Goal: Information Seeking & Learning: Learn about a topic

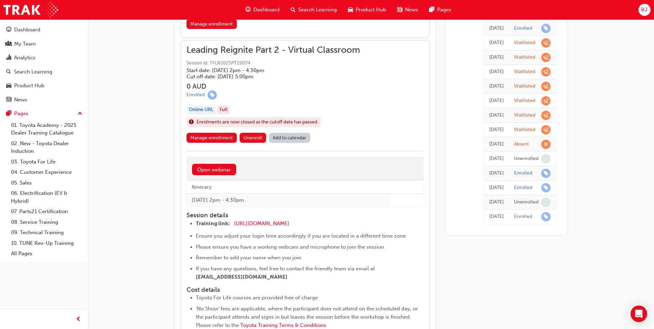
scroll to position [592, 0]
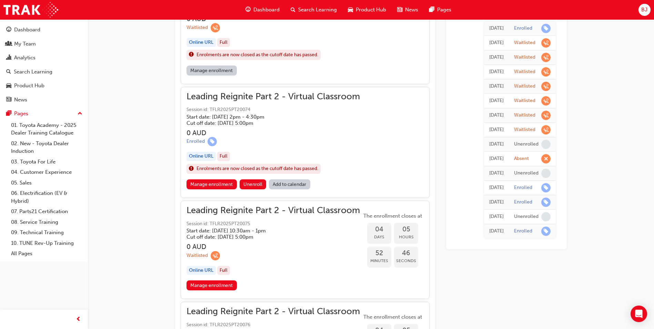
scroll to position [564, 0]
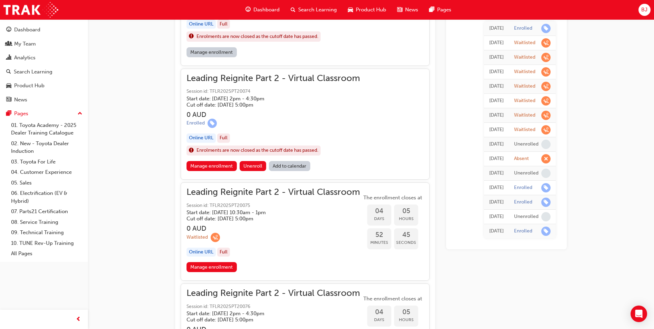
click at [256, 103] on h5 "Cut off date: Wed 24 Sep 2025, 5:00pm" at bounding box center [268, 105] width 162 height 6
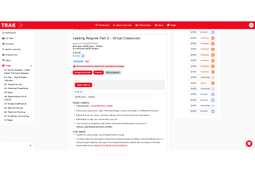
scroll to position [598, 0]
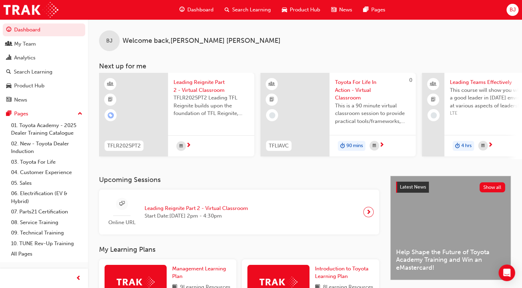
click at [230, 212] on span "Leading Reignite Part 2 - Virtual Classroom" at bounding box center [196, 208] width 103 height 8
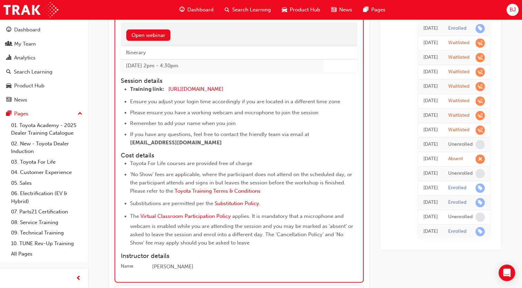
scroll to position [734, 0]
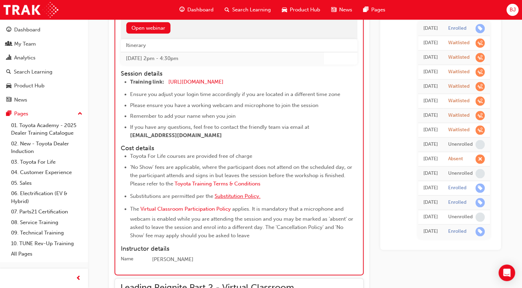
click at [246, 195] on span "Substitution Policy." at bounding box center [238, 196] width 46 height 6
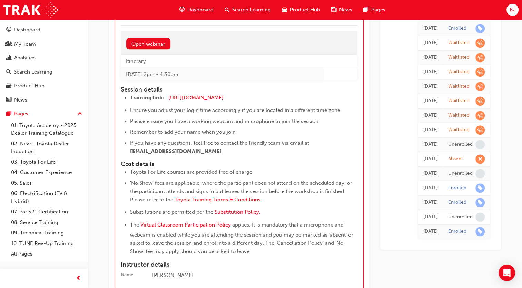
scroll to position [733, 0]
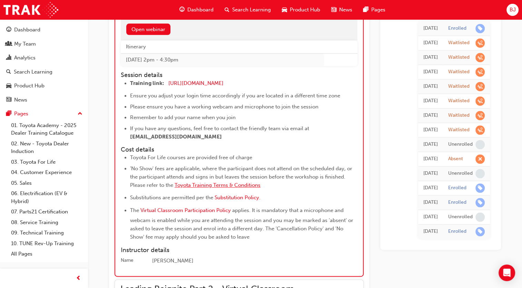
click at [226, 182] on span "Toyota Training Terms & Conditions" at bounding box center [218, 185] width 86 height 6
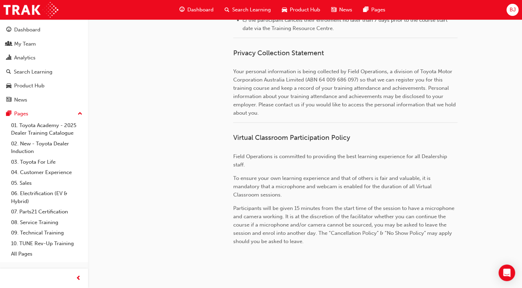
scroll to position [769, 0]
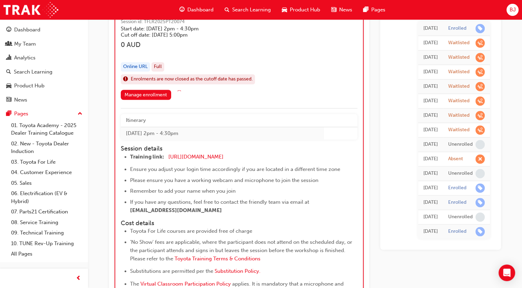
scroll to position [634, 0]
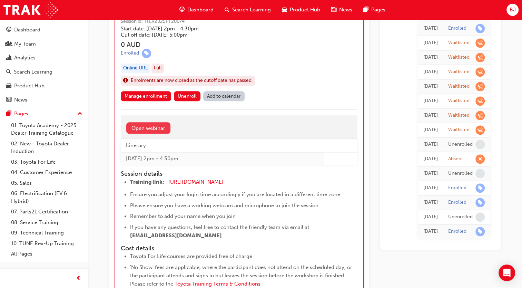
click at [152, 129] on link "Open webinar" at bounding box center [148, 127] width 44 height 11
